Goal: Transaction & Acquisition: Purchase product/service

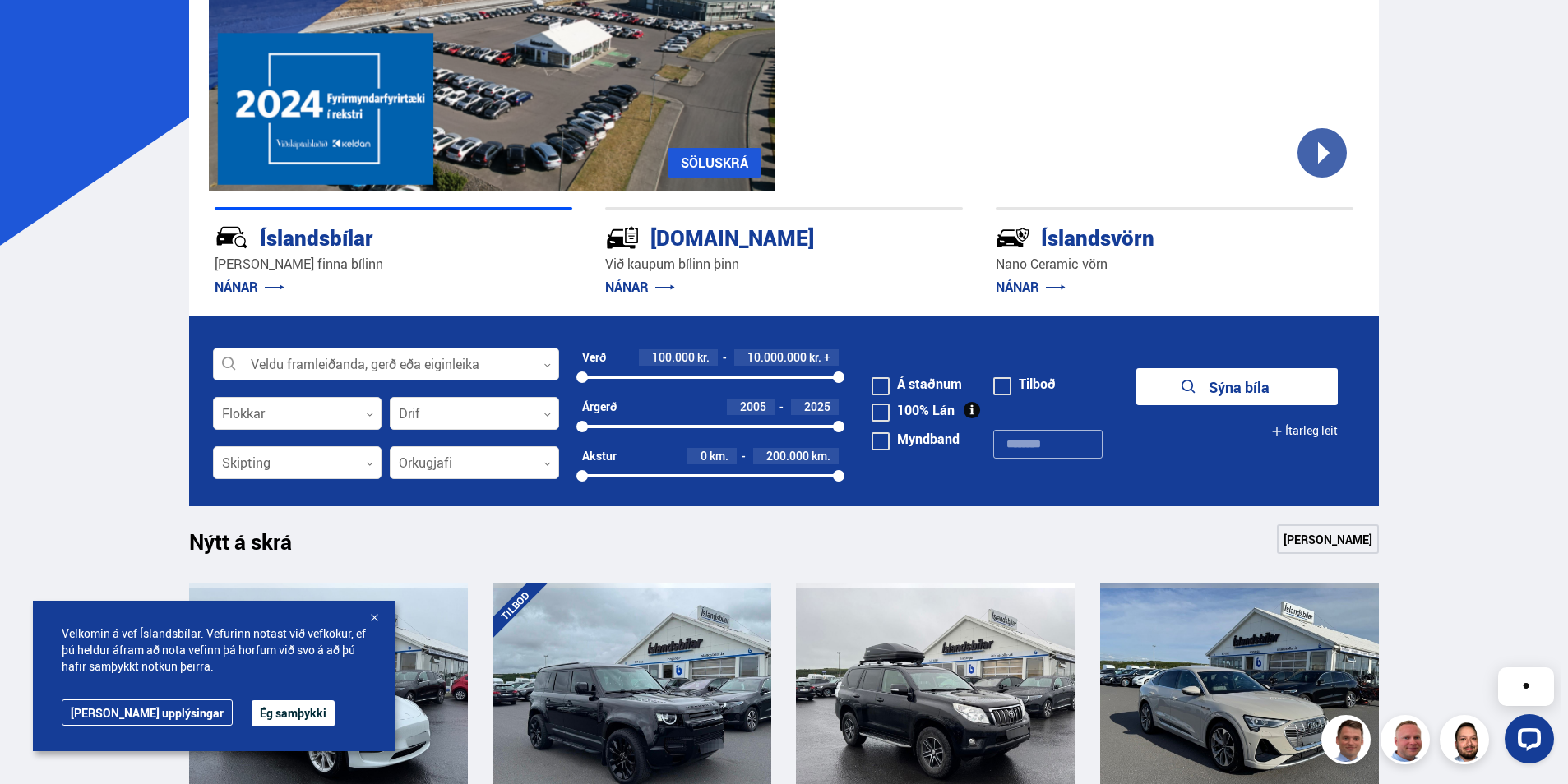
scroll to position [246, 0]
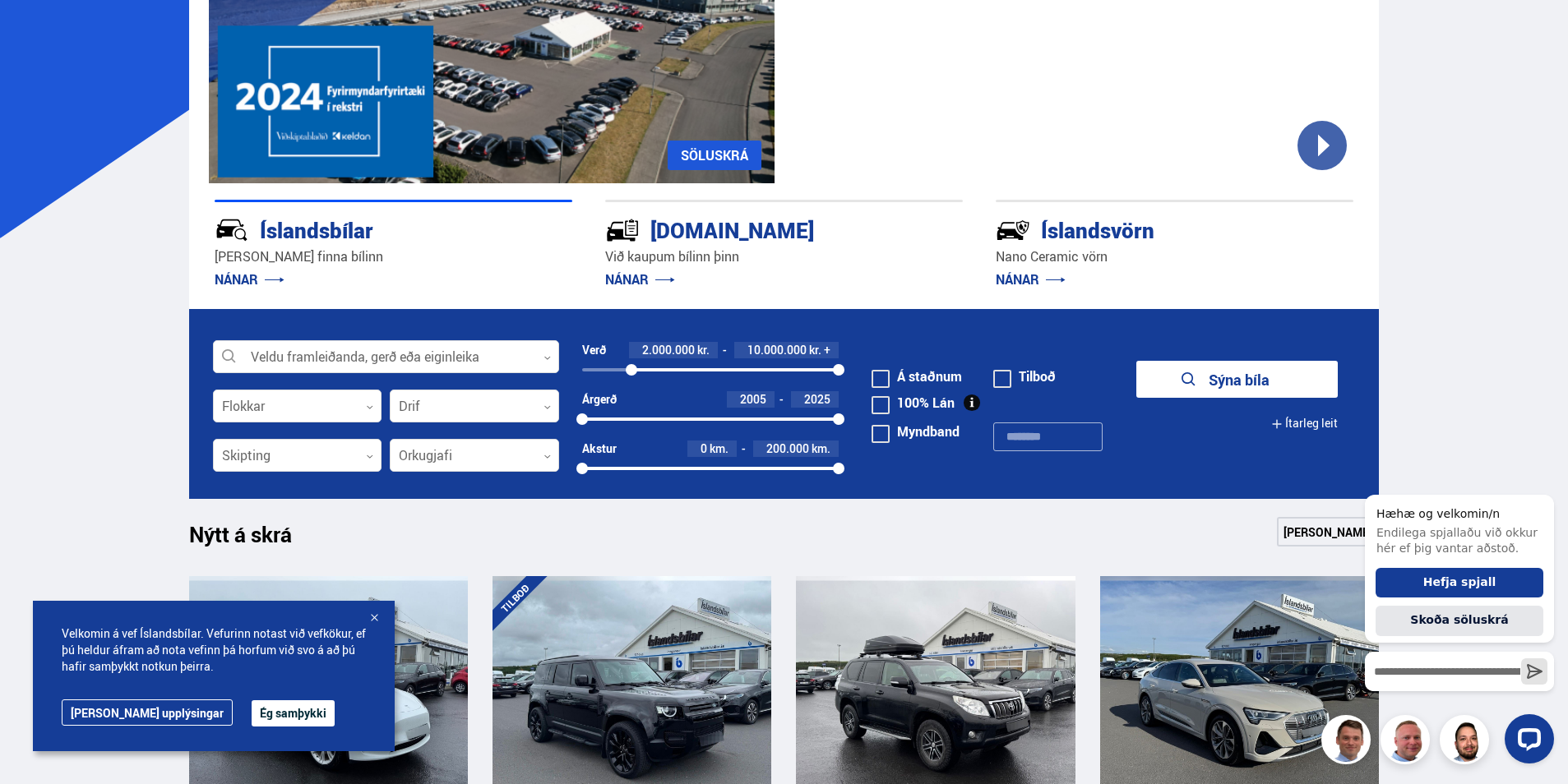
drag, startPoint x: 581, startPoint y: 368, endPoint x: 631, endPoint y: 373, distance: 50.2
click at [631, 373] on div at bounding box center [631, 370] width 12 height 12
drag, startPoint x: 835, startPoint y: 368, endPoint x: 671, endPoint y: 371, distance: 164.0
click at [671, 371] on div at bounding box center [671, 370] width 12 height 12
click at [1207, 378] on button "Sýna 76 bíla" at bounding box center [1237, 380] width 201 height 37
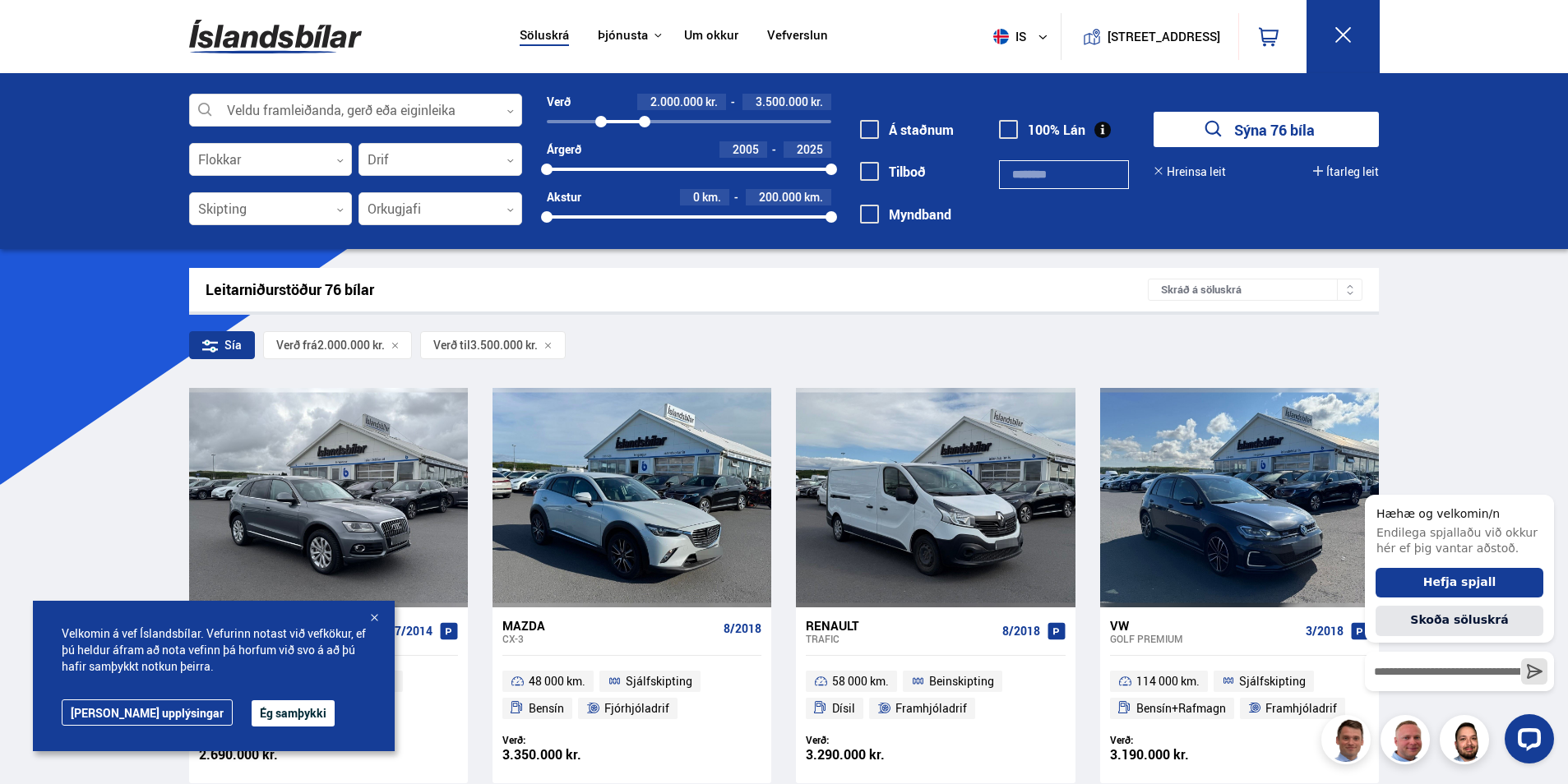
click at [235, 354] on div "Sía" at bounding box center [222, 345] width 66 height 28
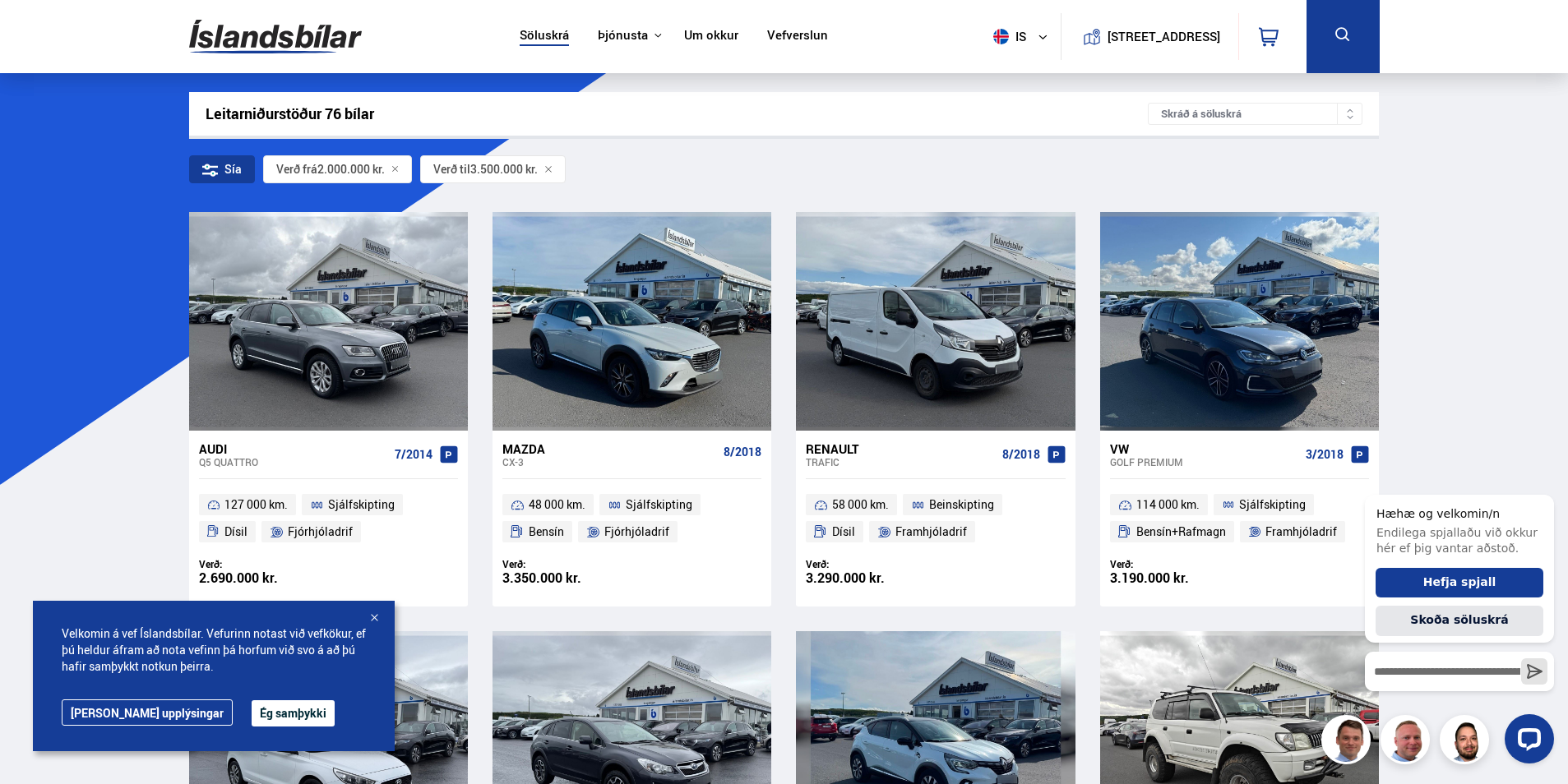
click at [234, 164] on div "Sía" at bounding box center [222, 169] width 66 height 28
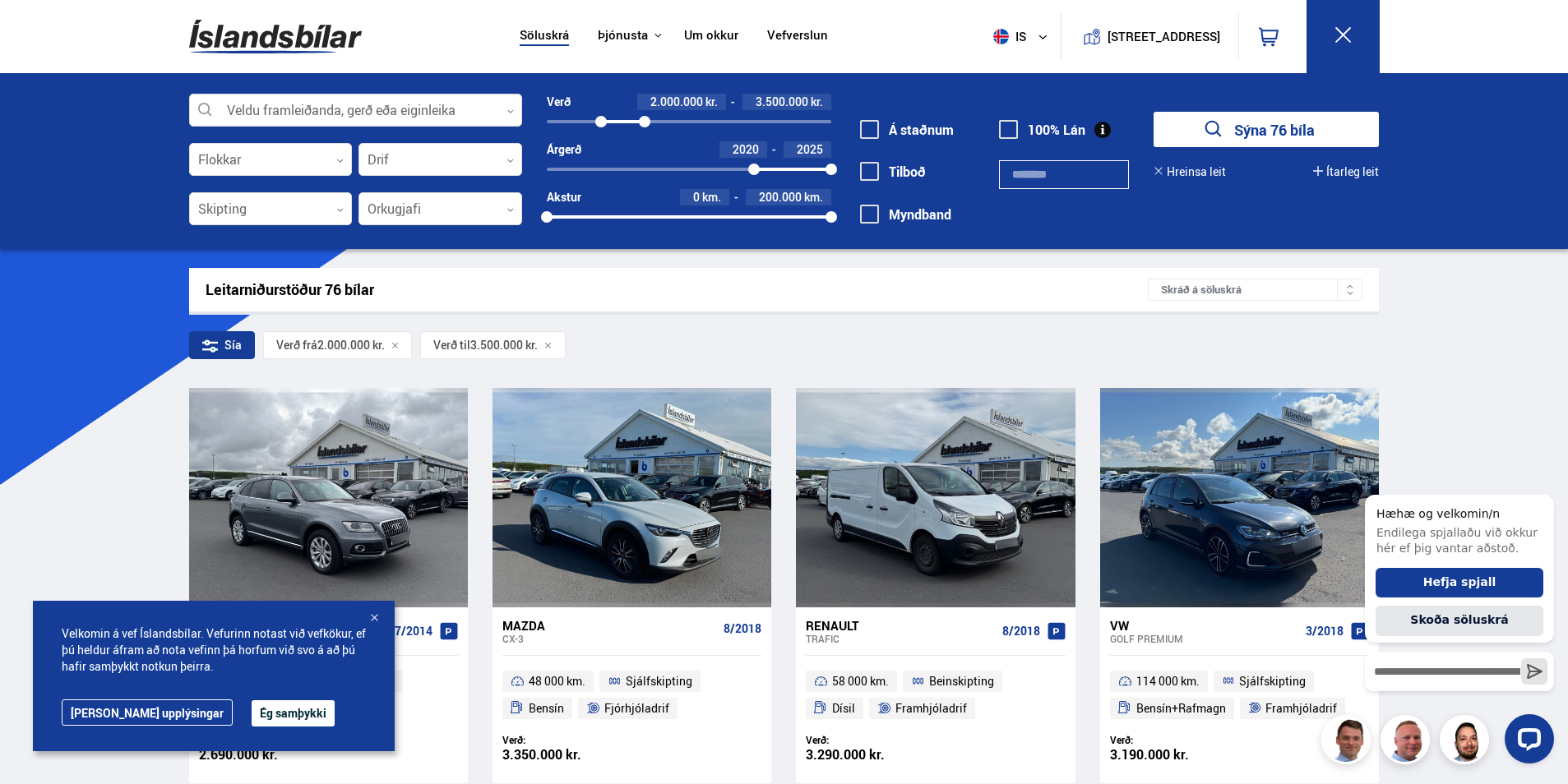
drag, startPoint x: 548, startPoint y: 164, endPoint x: 754, endPoint y: 187, distance: 207.3
click at [754, 187] on div "Verð 2.000.000 kr. 3.500.000 kr. 2000000 3500000 Árgerð 2020 2025 2020 2025 Aks…" at bounding box center [677, 164] width 310 height 143
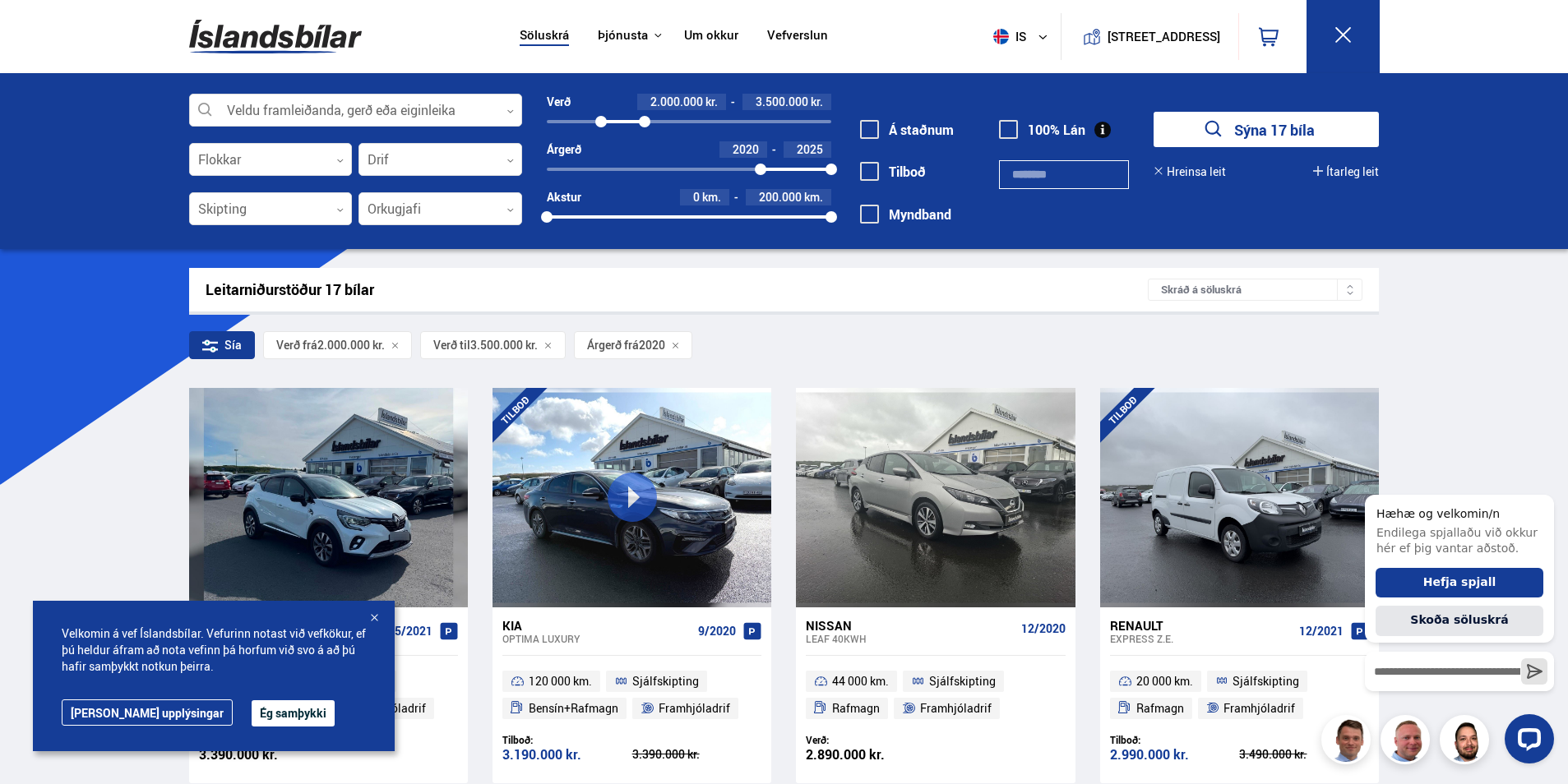
click at [1279, 135] on button "Sýna 17 bíla" at bounding box center [1266, 130] width 225 height 36
click at [1212, 128] on icon "submit" at bounding box center [1214, 129] width 24 height 24
click at [252, 715] on button "Ég samþykki" at bounding box center [293, 714] width 83 height 27
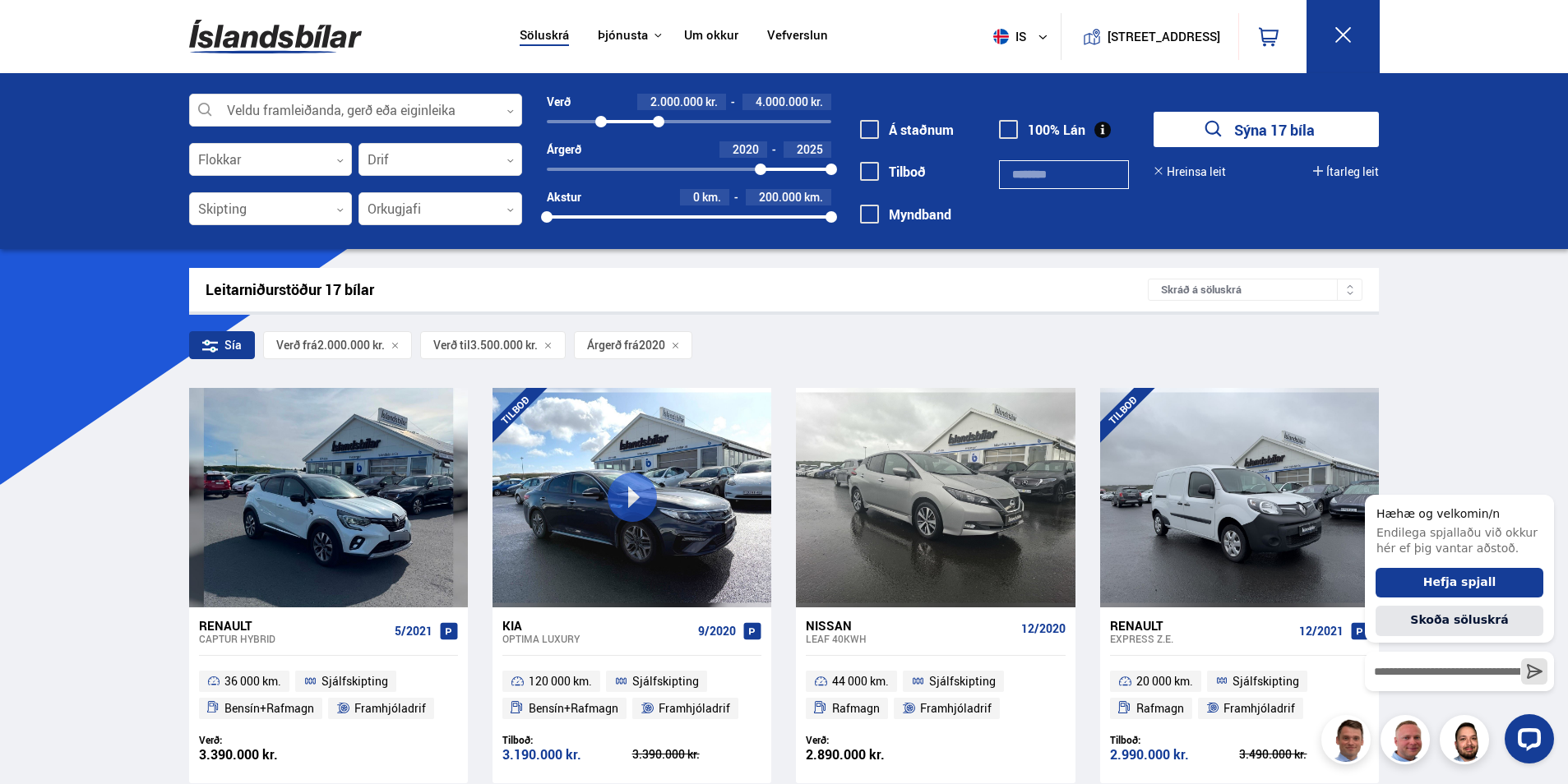
drag, startPoint x: 647, startPoint y: 123, endPoint x: 659, endPoint y: 123, distance: 12.0
click at [659, 123] on div at bounding box center [658, 121] width 12 height 12
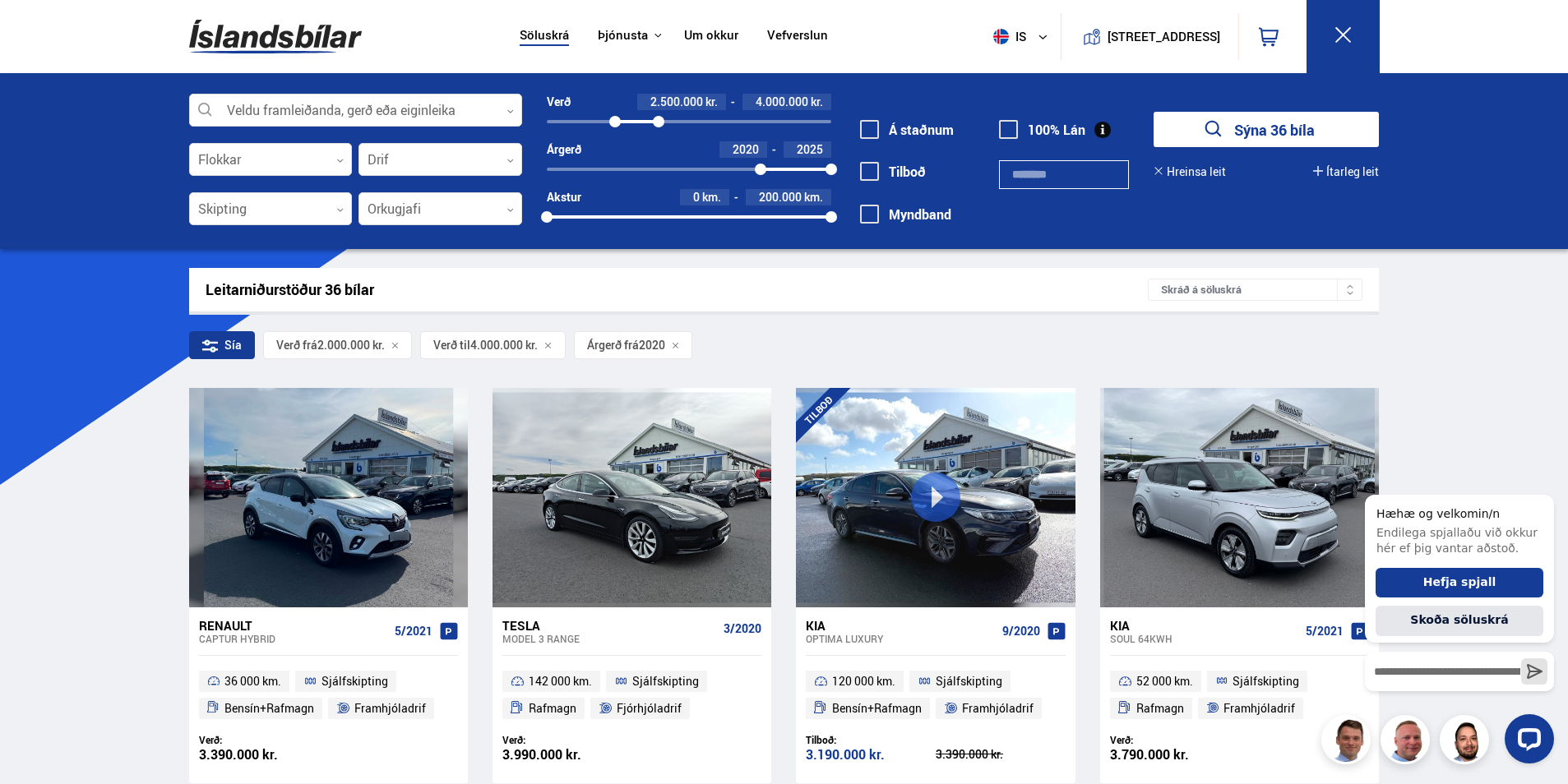
drag, startPoint x: 606, startPoint y: 121, endPoint x: 615, endPoint y: 121, distance: 9.0
click at [615, 121] on div at bounding box center [615, 121] width 12 height 12
click at [1279, 123] on button "Sýna 33 bíla" at bounding box center [1266, 130] width 225 height 36
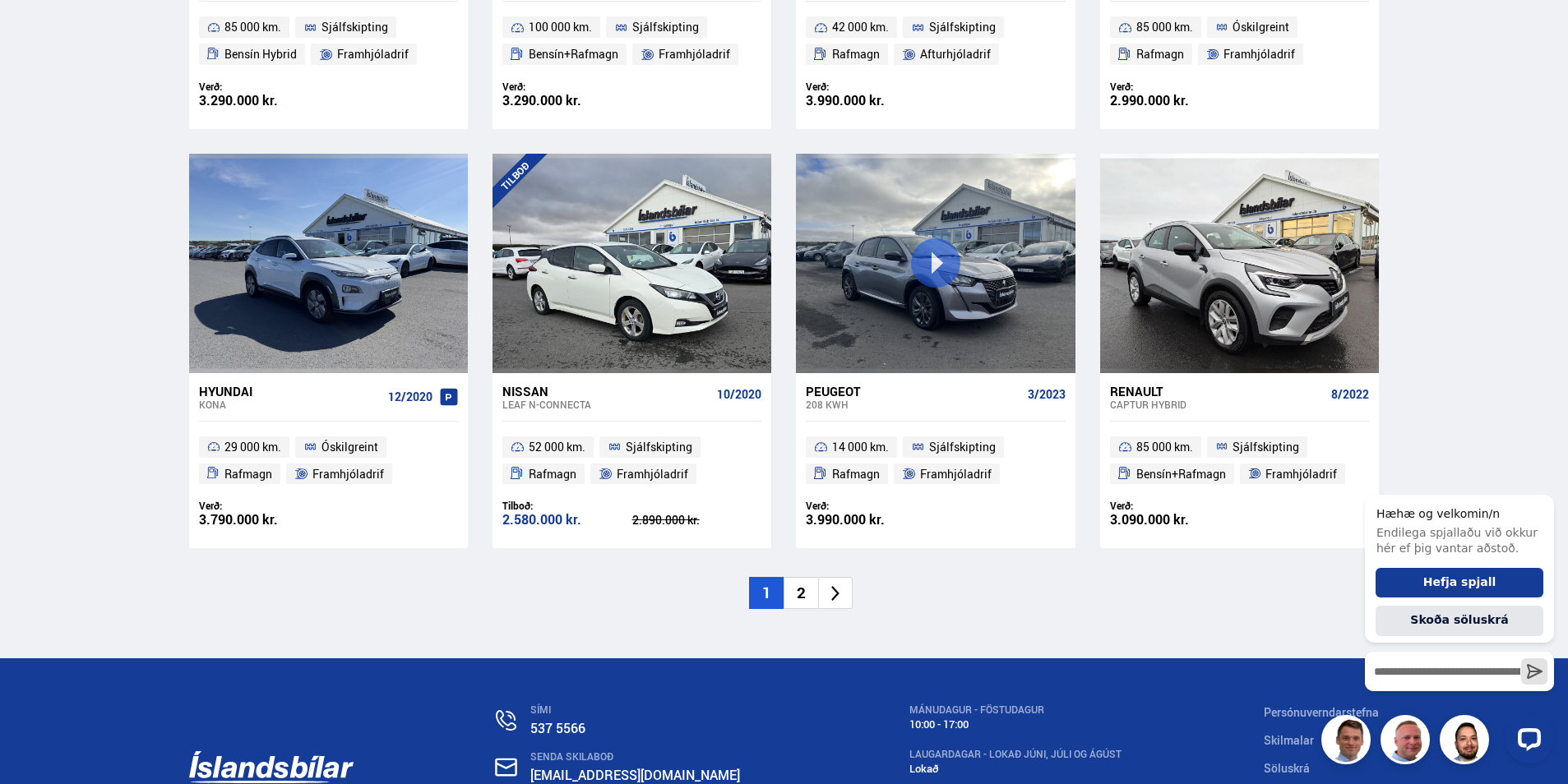
scroll to position [2489, 0]
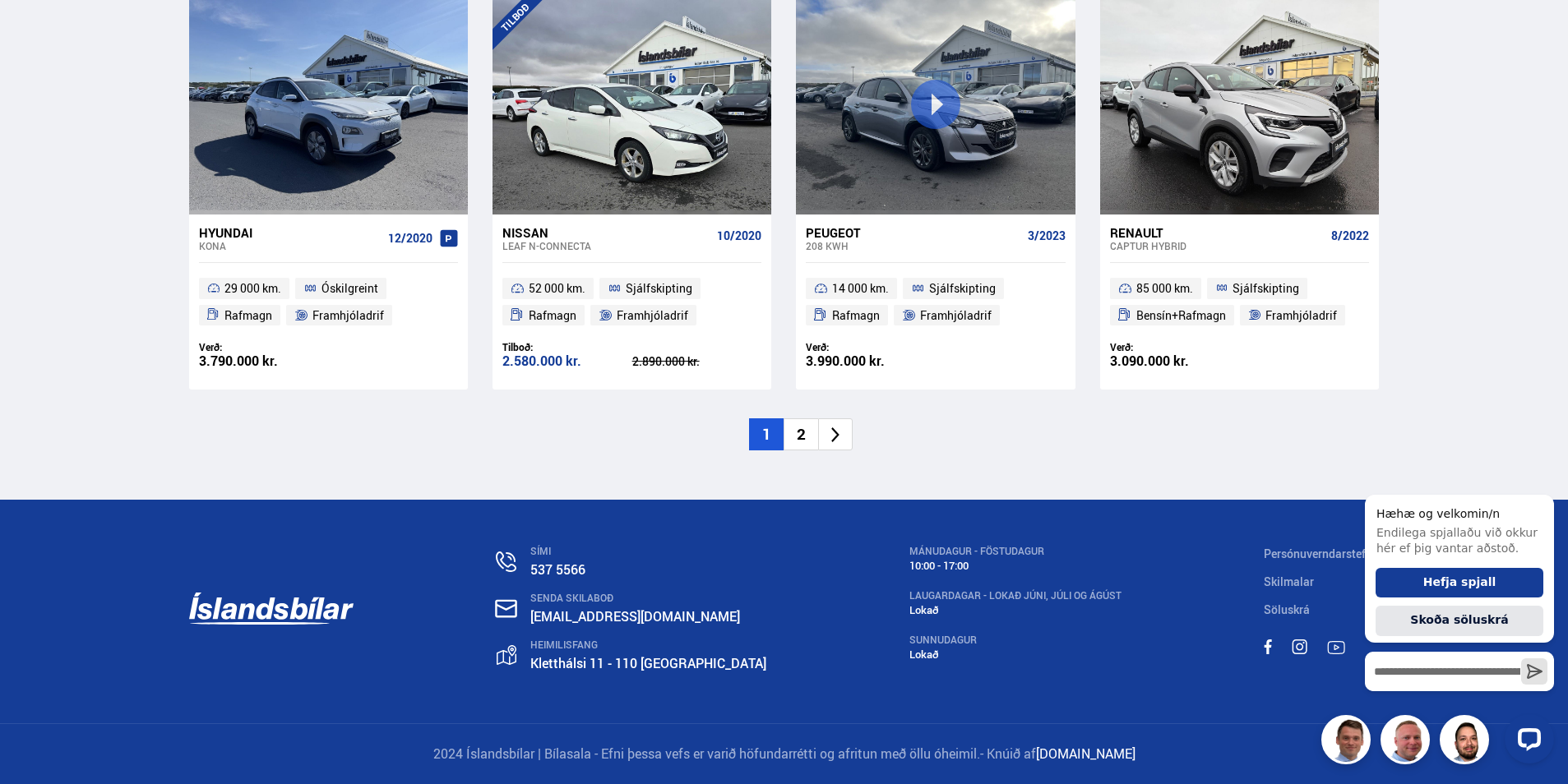
click at [808, 431] on li "2" at bounding box center [800, 435] width 35 height 32
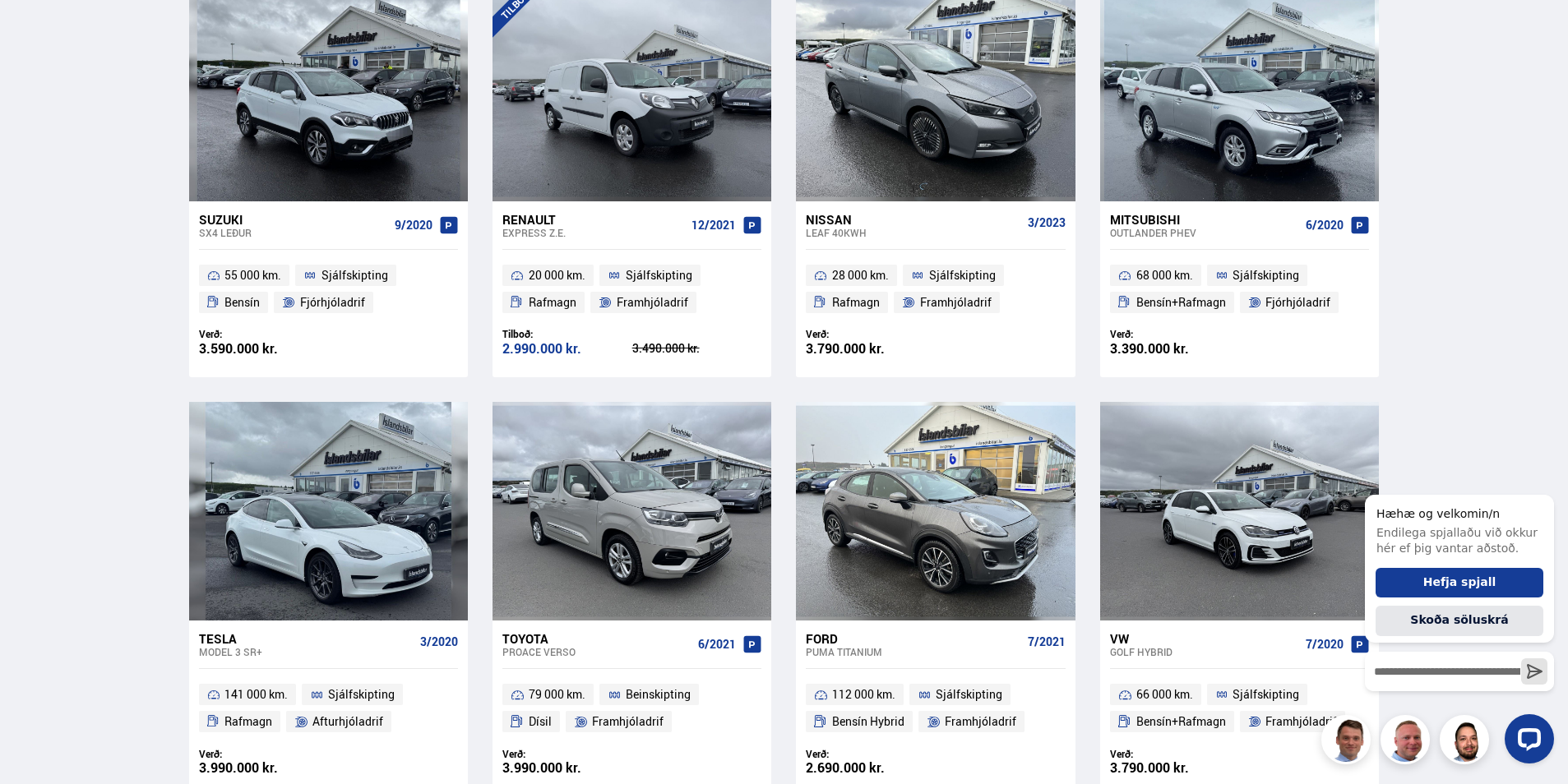
scroll to position [577, 0]
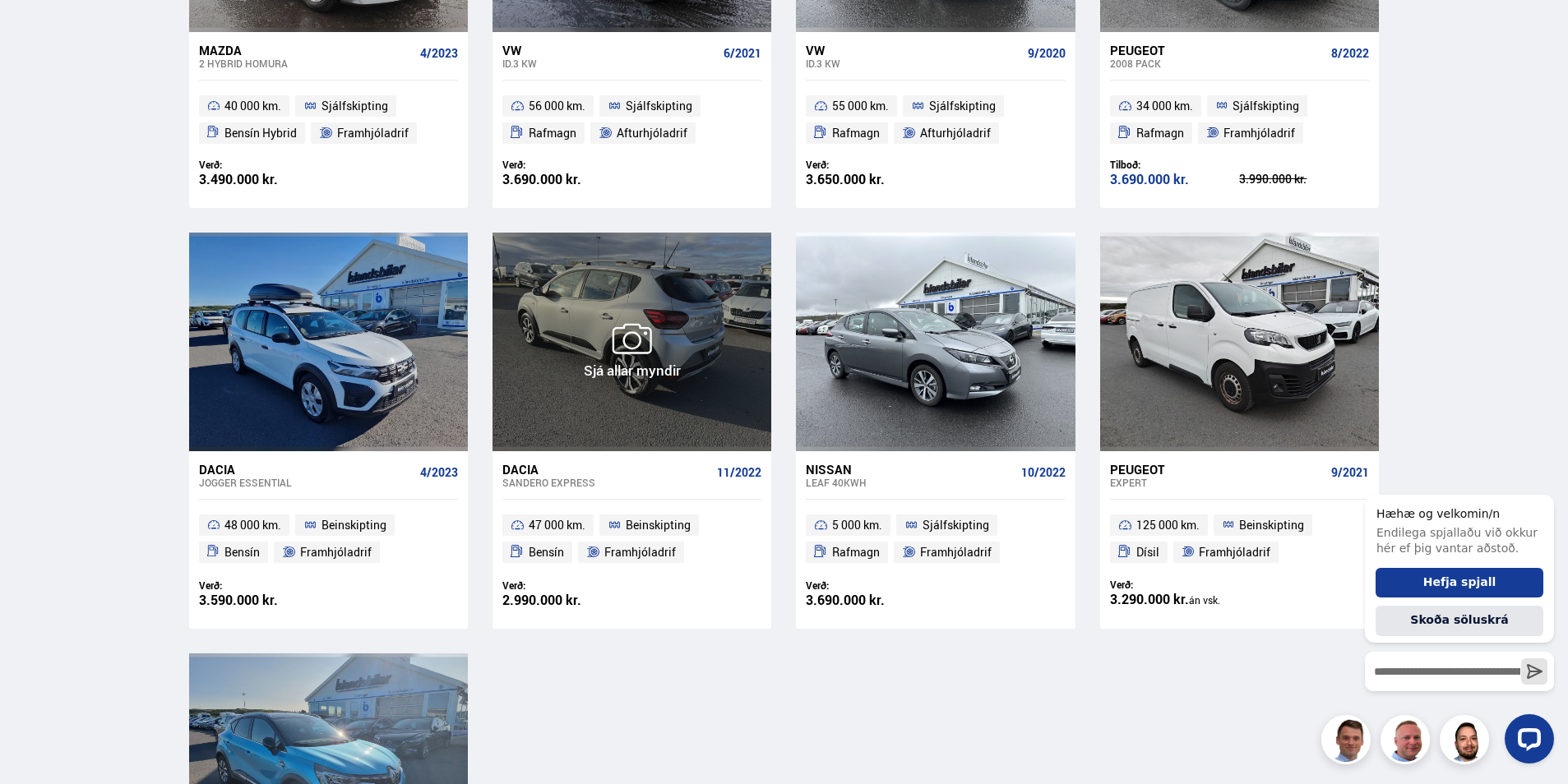
scroll to position [164, 0]
